Goal: Check status: Check status

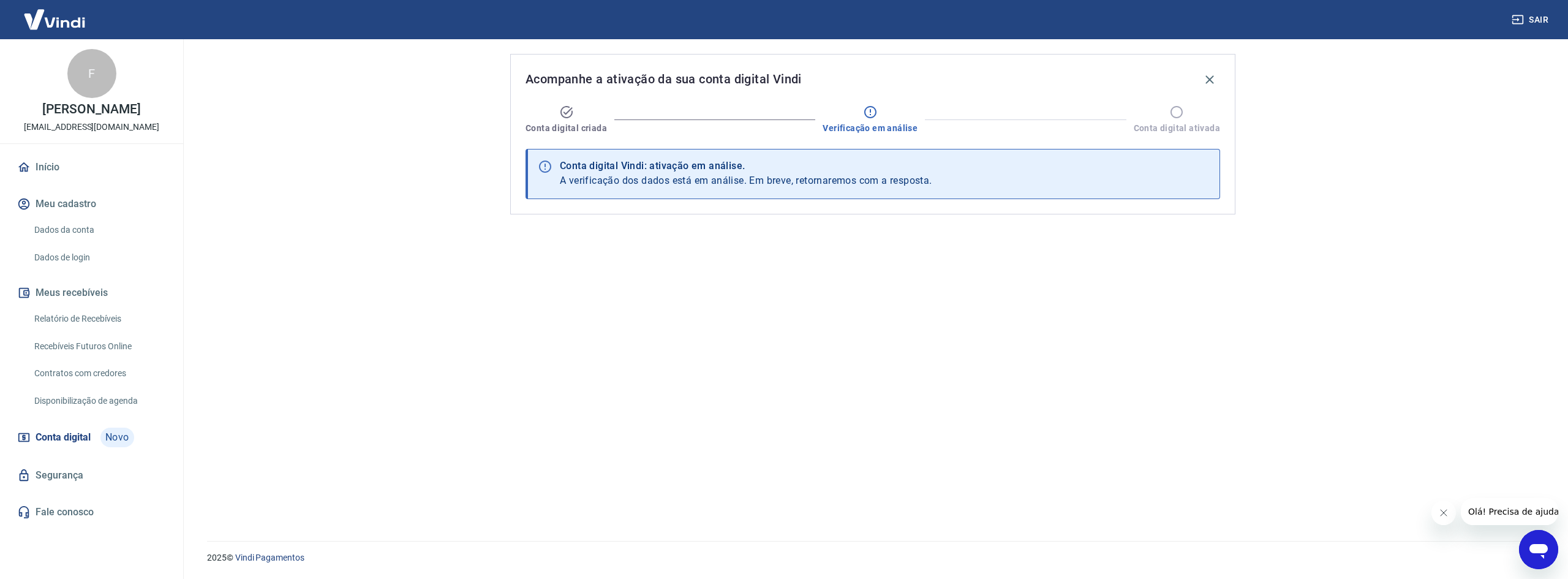
click at [45, 181] on link "Início" at bounding box center [92, 167] width 154 height 27
